Goal: Check status: Check status

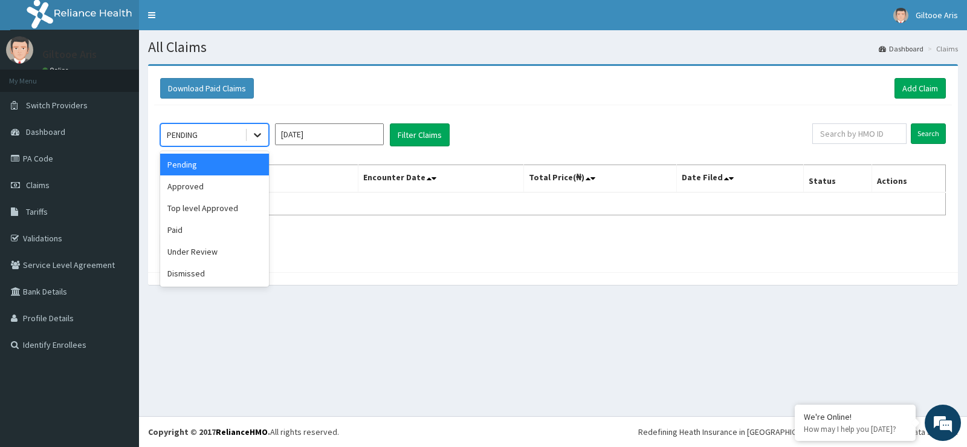
click at [261, 137] on icon at bounding box center [258, 135] width 12 height 12
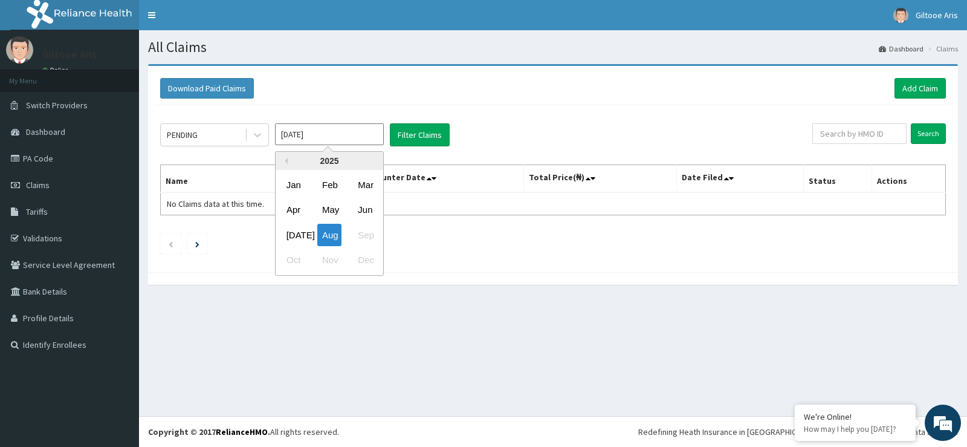
click at [344, 138] on input "Aug 2025" at bounding box center [329, 134] width 109 height 22
click at [367, 210] on div "Jun" at bounding box center [365, 210] width 24 height 22
type input "Jun 2025"
click at [246, 136] on span at bounding box center [246, 135] width 1 height 12
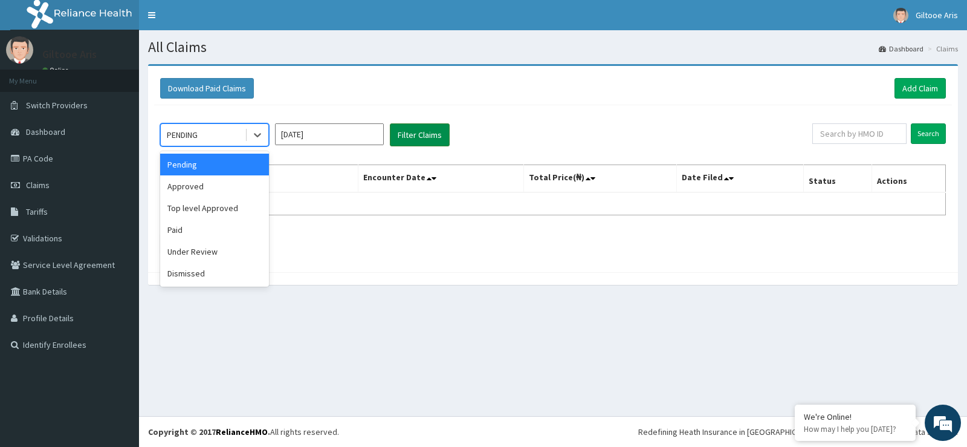
click at [419, 134] on button "Filter Claims" at bounding box center [420, 134] width 60 height 23
click at [261, 132] on icon at bounding box center [258, 135] width 12 height 12
click at [211, 187] on div "Approved" at bounding box center [214, 186] width 109 height 22
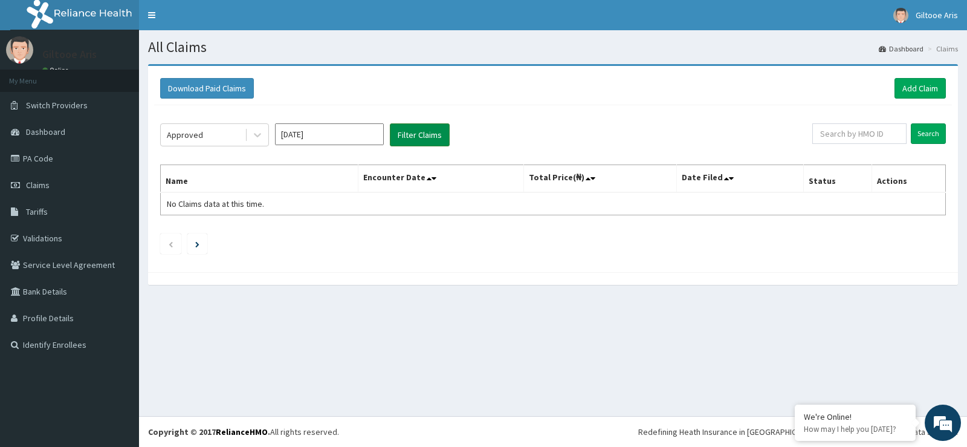
click at [407, 138] on button "Filter Claims" at bounding box center [420, 134] width 60 height 23
click at [259, 136] on icon at bounding box center [258, 135] width 12 height 12
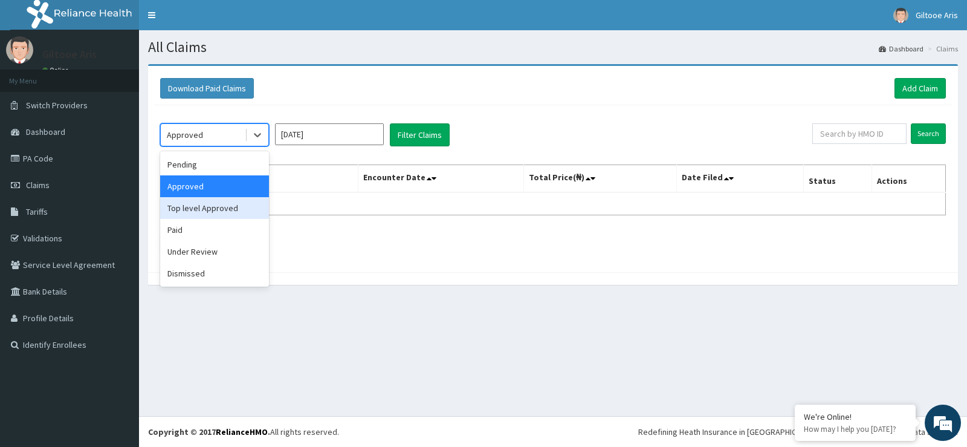
click at [235, 214] on div "Top level Approved" at bounding box center [214, 208] width 109 height 22
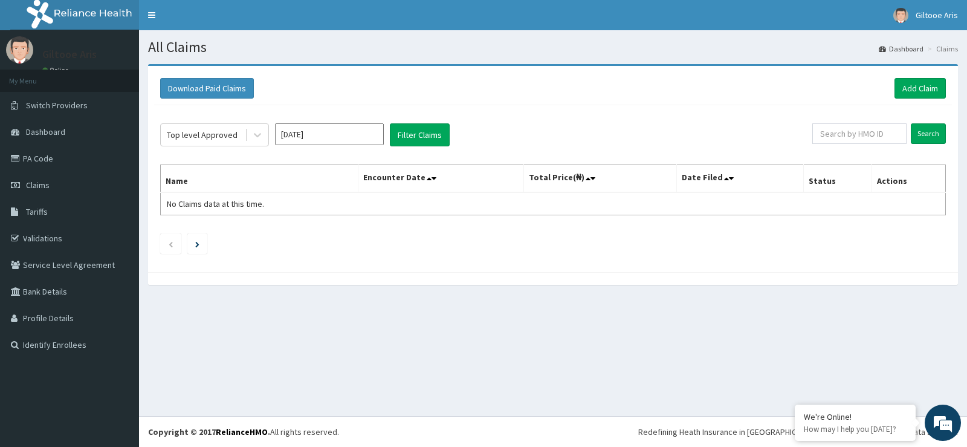
click at [461, 122] on div "Top level Approved Jun 2025 Filter Claims Search Name Encounter Date Total Pric…" at bounding box center [553, 185] width 798 height 161
click at [437, 138] on button "Filter Claims" at bounding box center [420, 134] width 60 height 23
click at [258, 134] on icon at bounding box center [258, 135] width 12 height 12
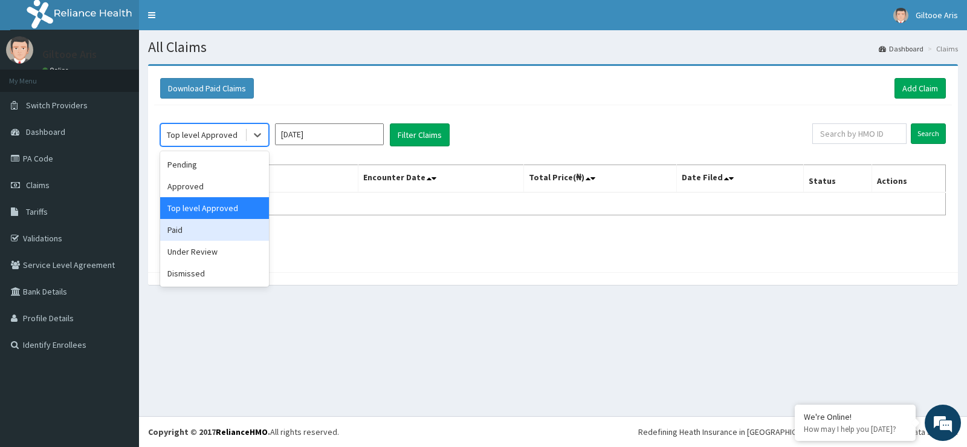
click at [189, 235] on div "Paid" at bounding box center [214, 230] width 109 height 22
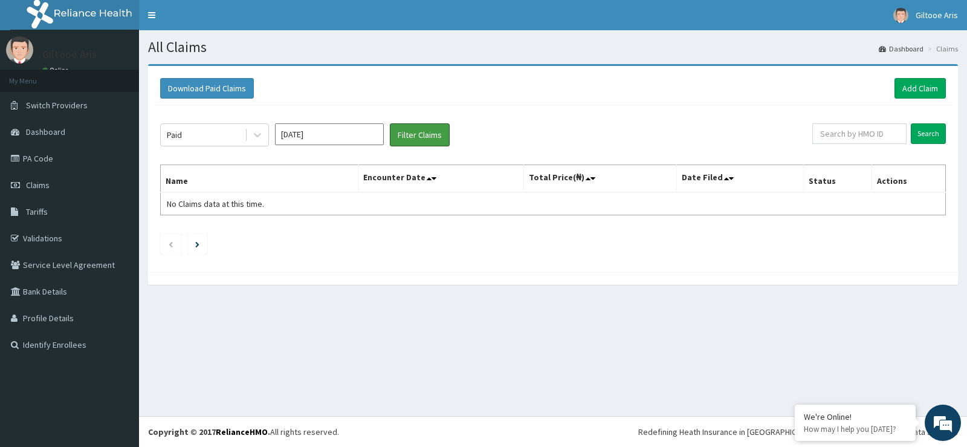
drag, startPoint x: 422, startPoint y: 131, endPoint x: 421, endPoint y: 148, distance: 17.0
click at [422, 132] on button "Filter Claims" at bounding box center [420, 134] width 60 height 23
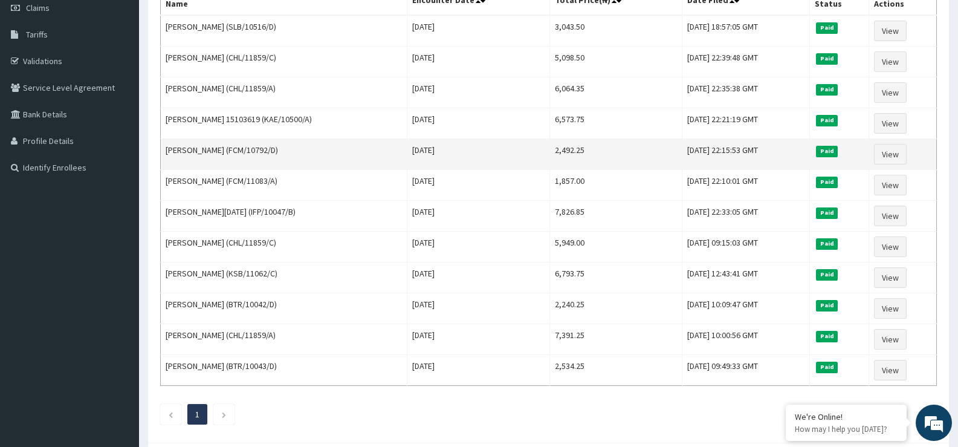
scroll to position [117, 0]
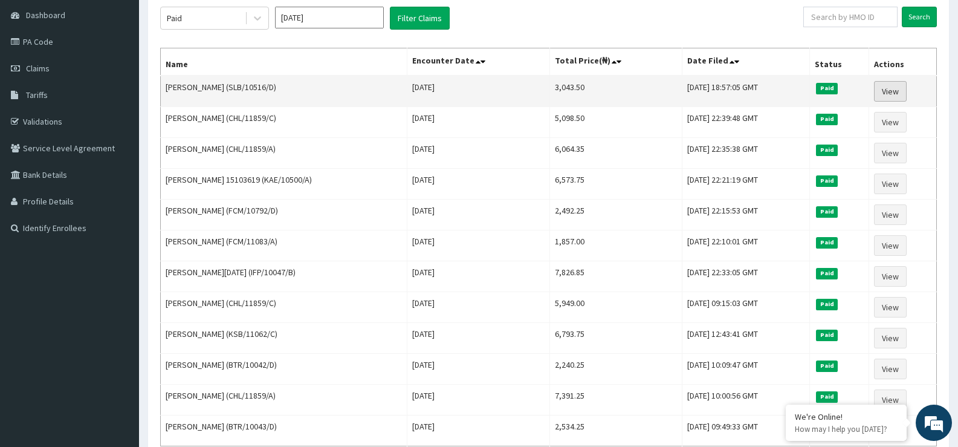
click at [882, 88] on link "View" at bounding box center [890, 91] width 33 height 21
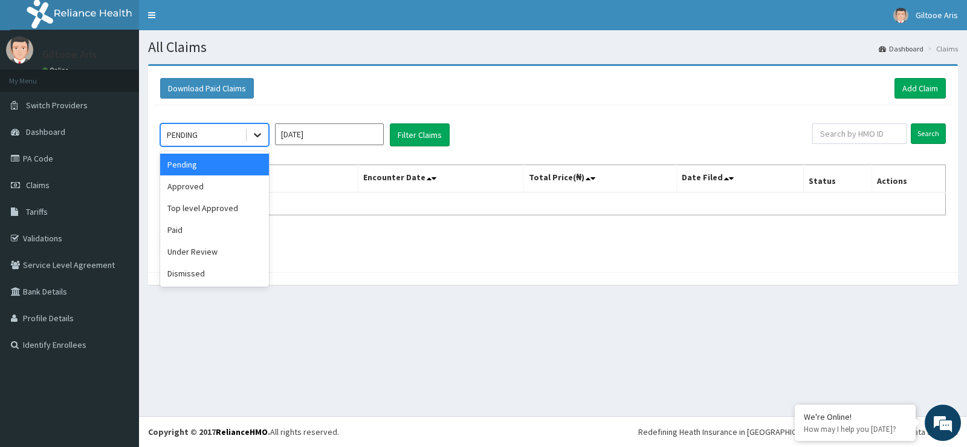
click at [267, 134] on div at bounding box center [258, 135] width 22 height 22
click at [189, 237] on div "Paid" at bounding box center [214, 230] width 109 height 22
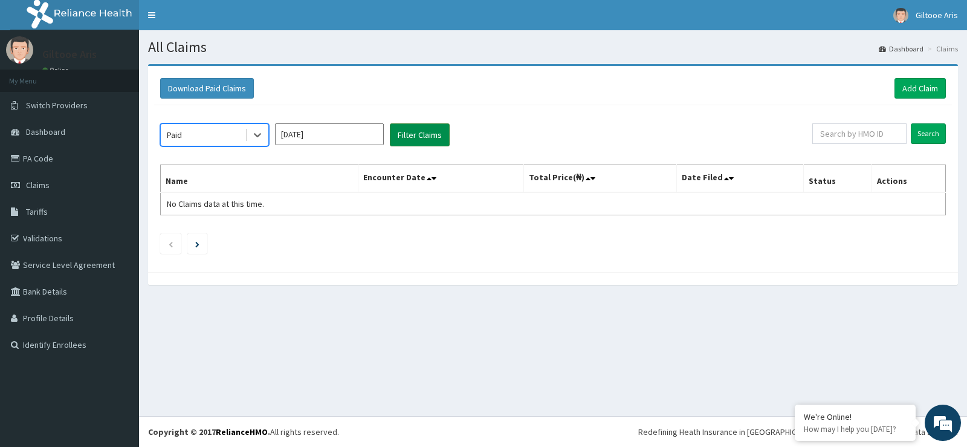
click at [412, 135] on button "Filter Claims" at bounding box center [420, 134] width 60 height 23
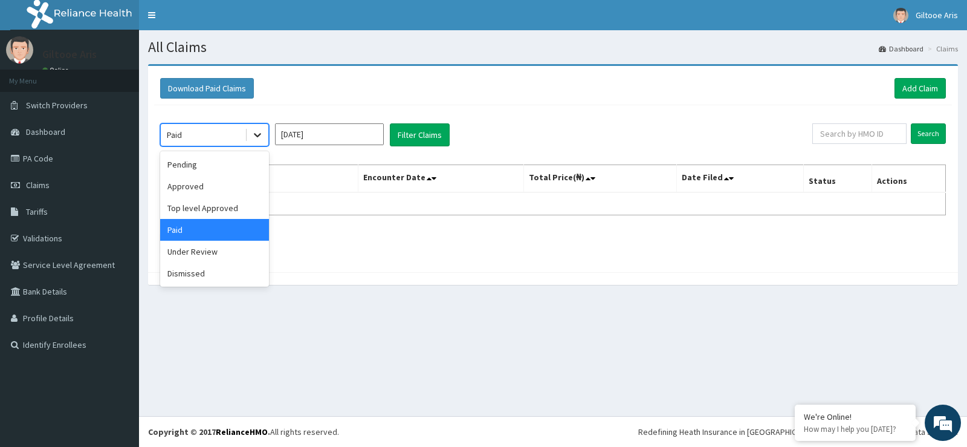
click at [252, 132] on icon at bounding box center [258, 135] width 12 height 12
click at [199, 190] on div "Approved" at bounding box center [214, 186] width 109 height 22
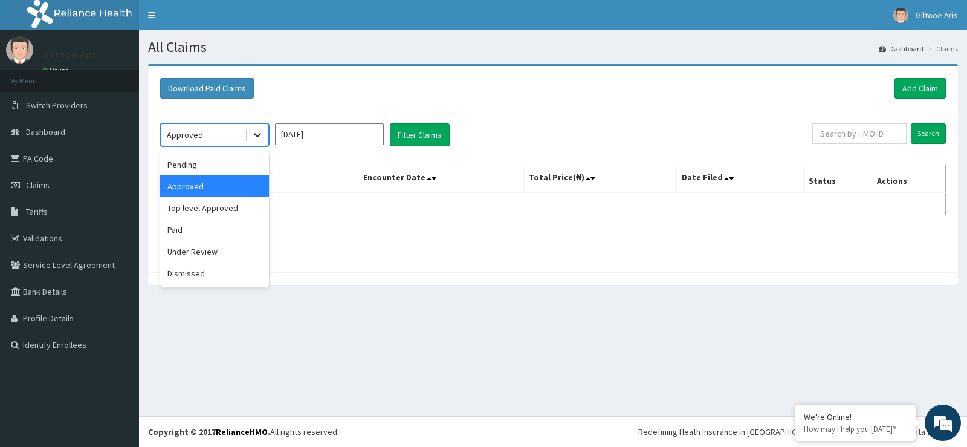
click at [262, 128] on div at bounding box center [258, 135] width 22 height 22
click at [356, 143] on input "Aug 2025" at bounding box center [329, 134] width 109 height 22
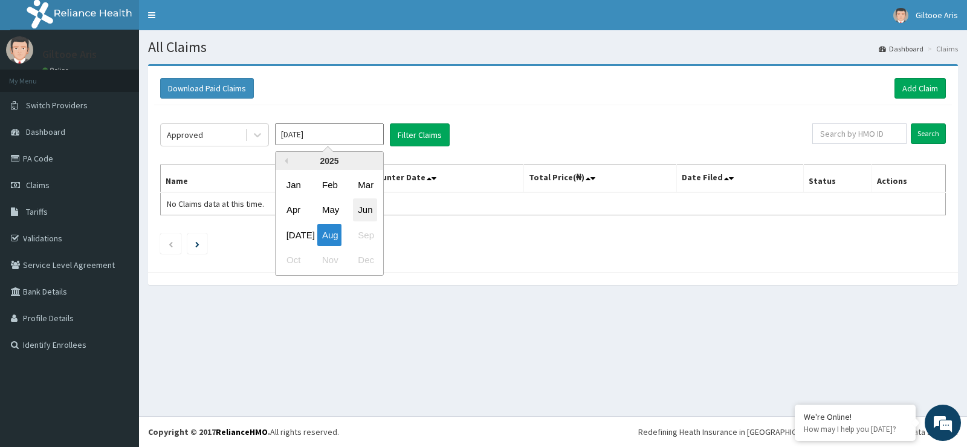
click at [367, 209] on div "Jun" at bounding box center [365, 210] width 24 height 22
type input "Jun 2025"
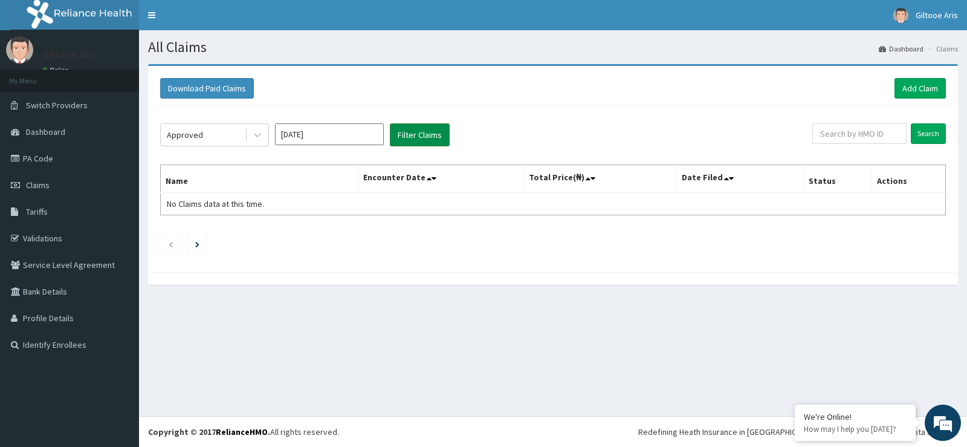
click at [418, 135] on button "Filter Claims" at bounding box center [420, 134] width 60 height 23
click at [256, 137] on icon at bounding box center [258, 135] width 12 height 12
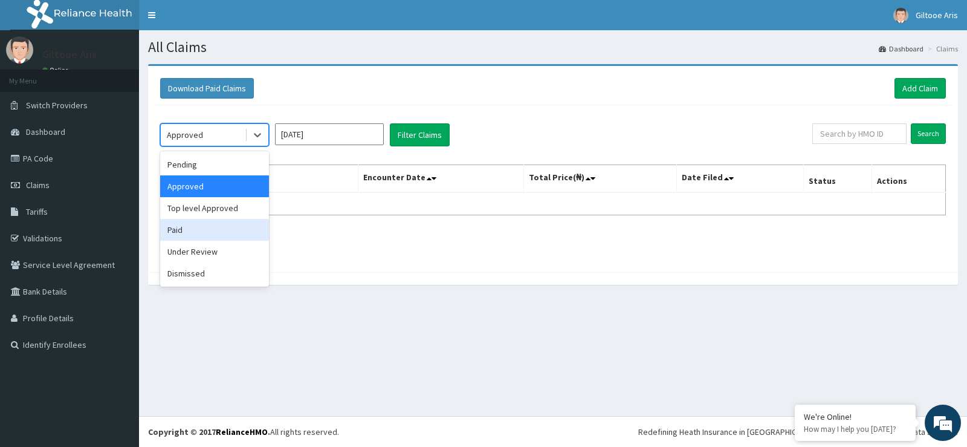
click at [188, 226] on div "Paid" at bounding box center [214, 230] width 109 height 22
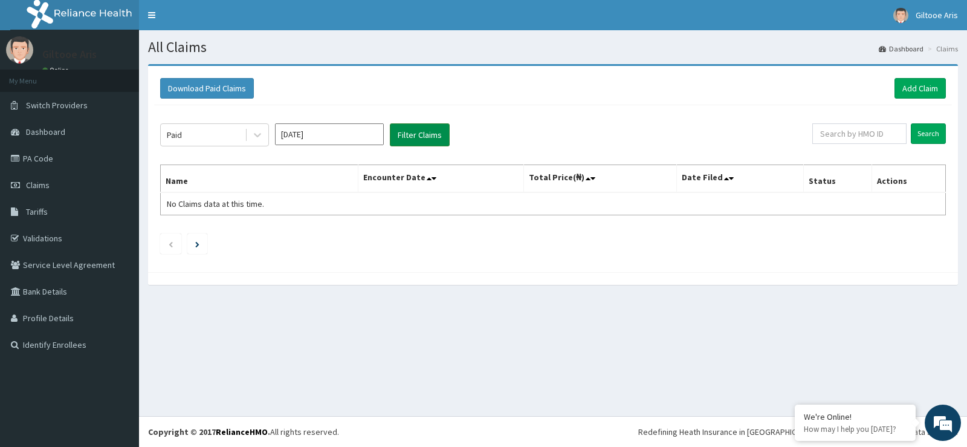
click at [418, 131] on button "Filter Claims" at bounding box center [420, 134] width 60 height 23
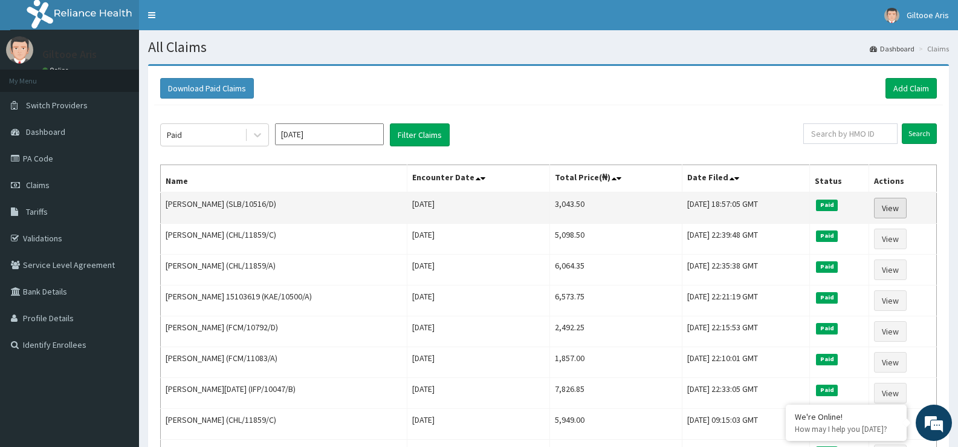
click at [886, 202] on link "View" at bounding box center [890, 208] width 33 height 21
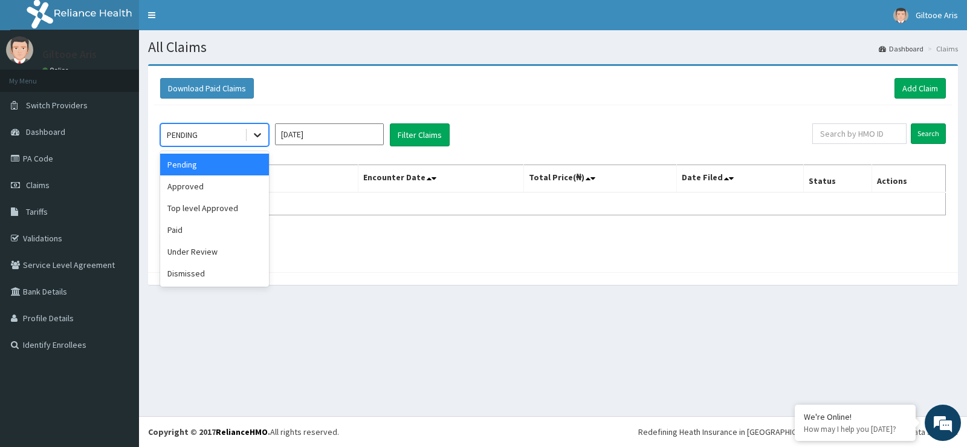
click at [256, 132] on icon at bounding box center [258, 135] width 12 height 12
click at [203, 230] on div "Paid" at bounding box center [214, 230] width 109 height 22
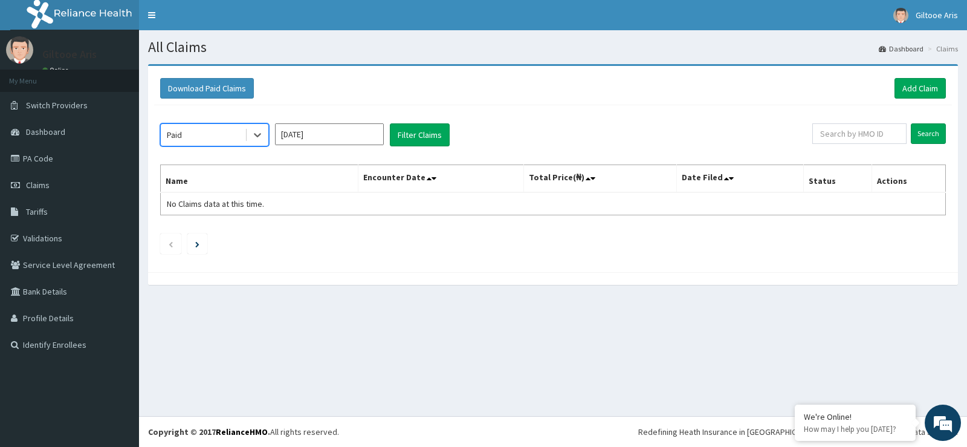
click at [319, 134] on input "Aug 2025" at bounding box center [329, 134] width 109 height 22
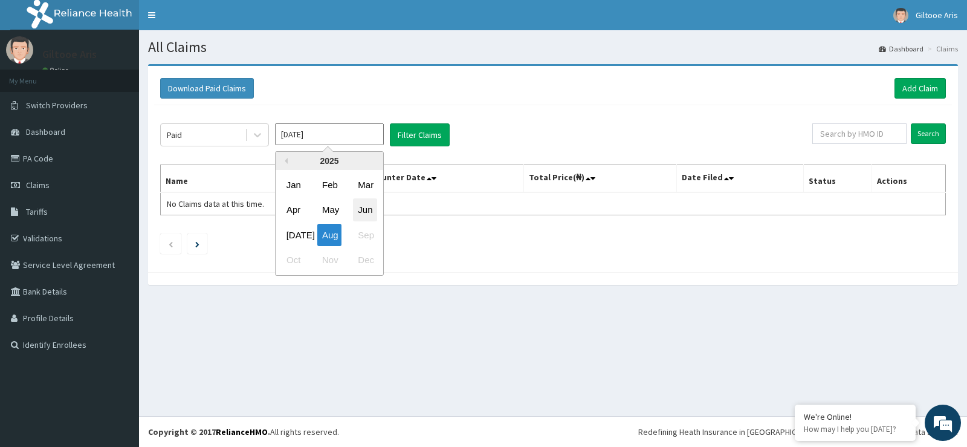
click at [361, 206] on div "Jun" at bounding box center [365, 210] width 24 height 22
type input "Jun 2025"
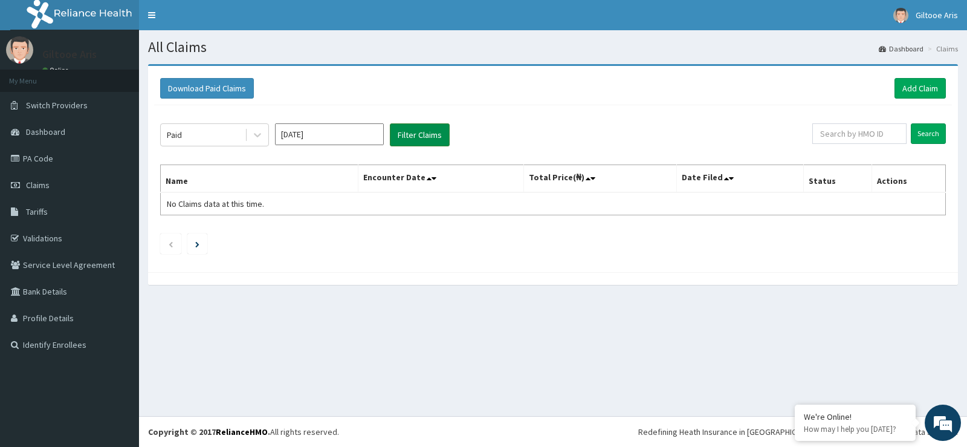
click at [421, 133] on button "Filter Claims" at bounding box center [420, 134] width 60 height 23
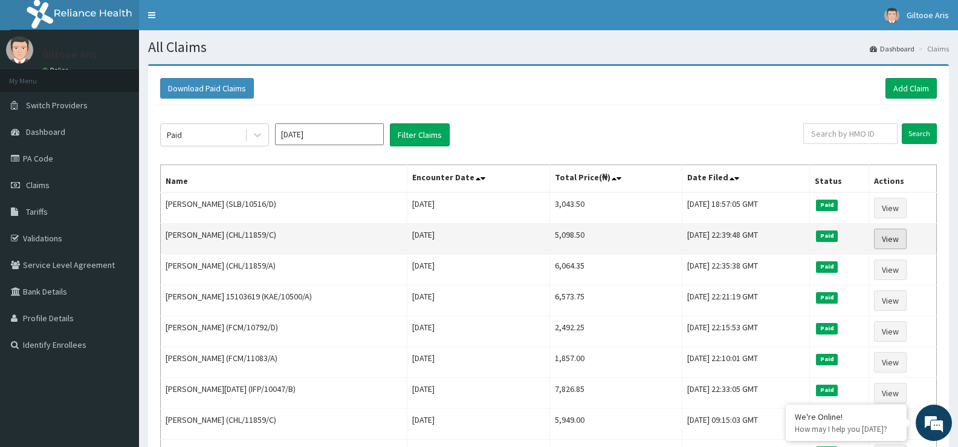
click at [901, 238] on link "View" at bounding box center [890, 239] width 33 height 21
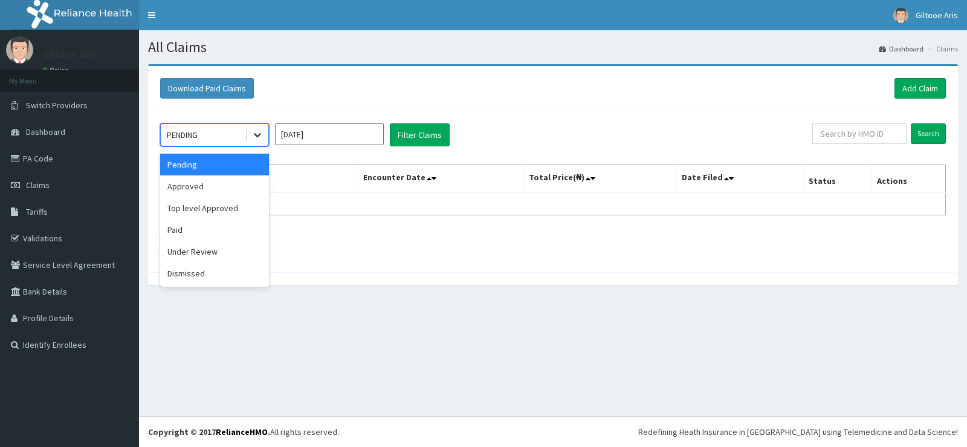
click at [264, 132] on div at bounding box center [258, 135] width 22 height 22
click at [218, 245] on div "Under Review" at bounding box center [214, 252] width 109 height 22
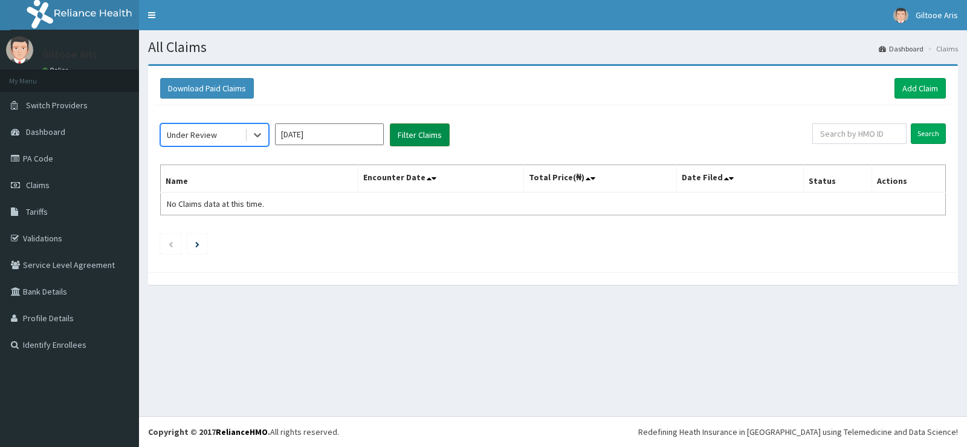
click at [412, 132] on button "Filter Claims" at bounding box center [420, 134] width 60 height 23
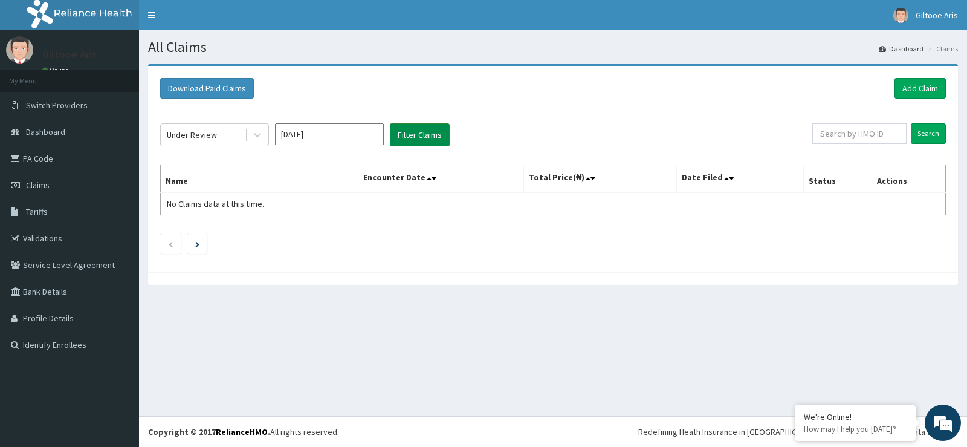
click at [429, 136] on button "Filter Claims" at bounding box center [420, 134] width 60 height 23
click at [257, 138] on icon at bounding box center [258, 135] width 12 height 12
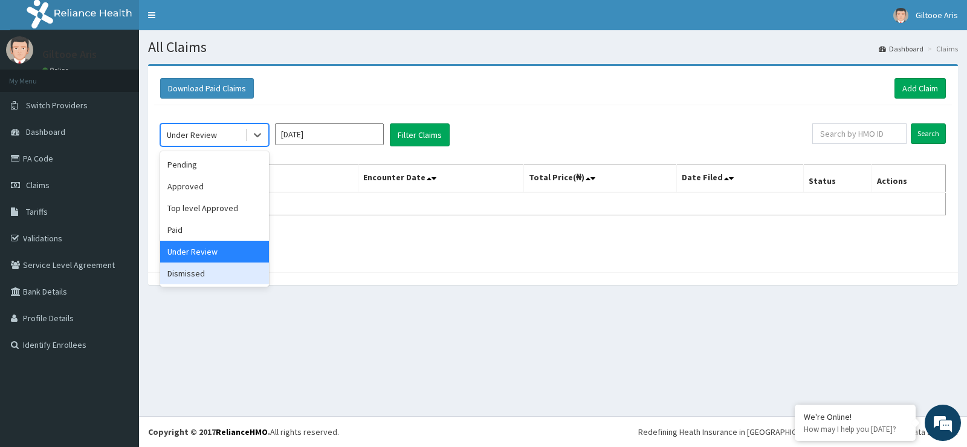
click at [192, 267] on div "Dismissed" at bounding box center [214, 273] width 109 height 22
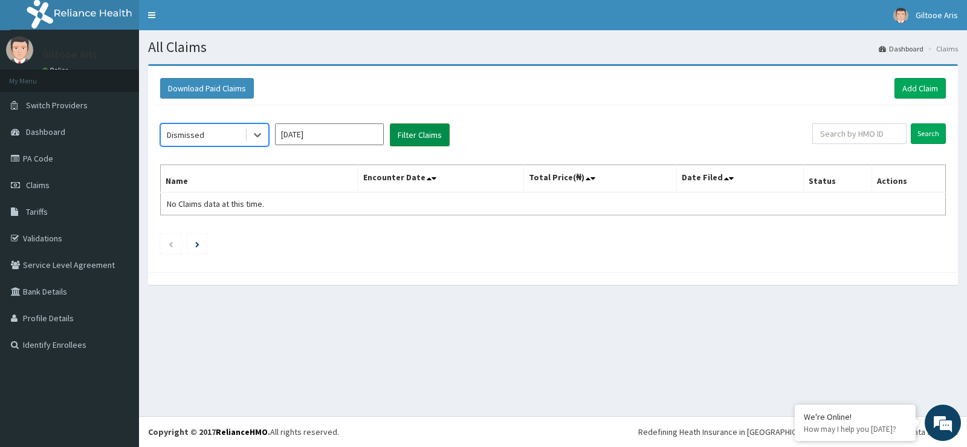
click at [401, 138] on button "Filter Claims" at bounding box center [420, 134] width 60 height 23
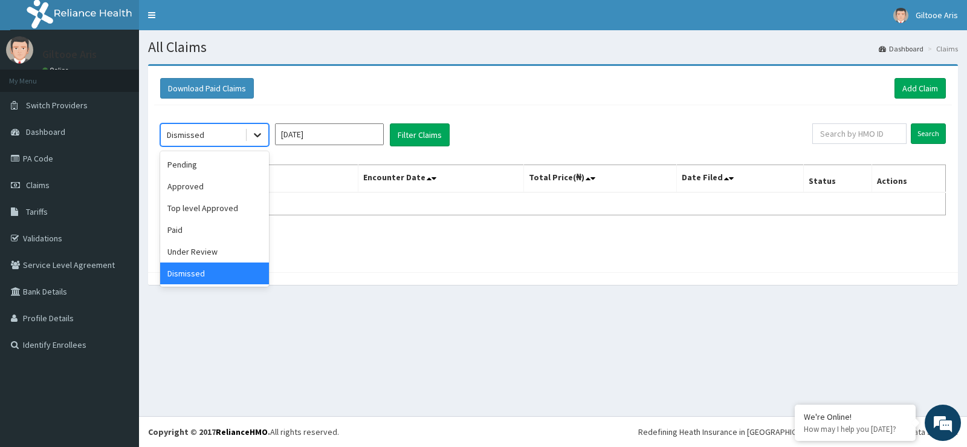
click at [259, 127] on div at bounding box center [258, 135] width 22 height 22
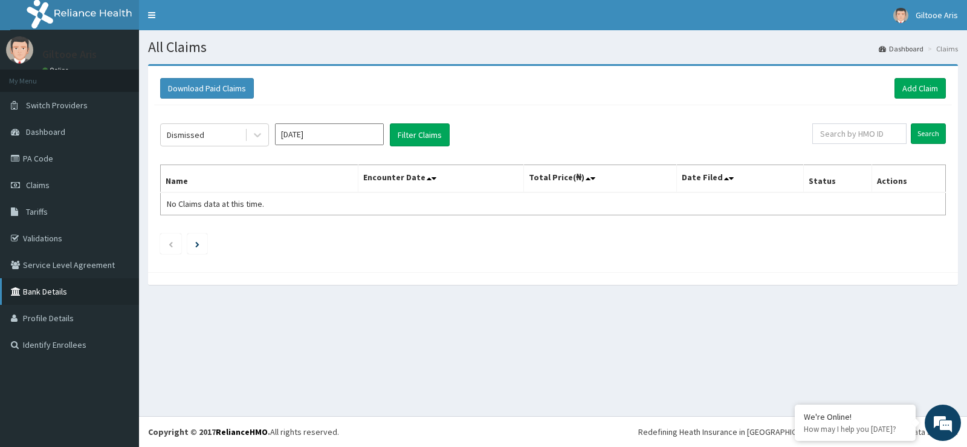
click at [54, 290] on link "Bank Details" at bounding box center [69, 291] width 139 height 27
